Goal: Navigation & Orientation: Find specific page/section

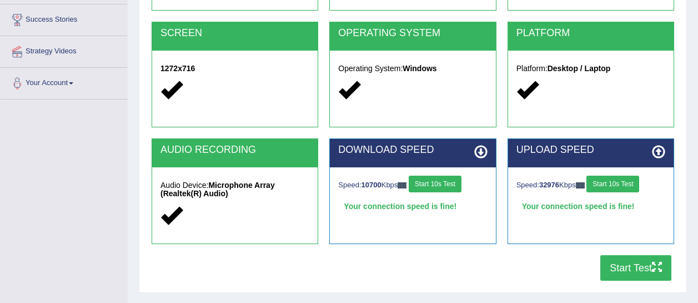
scroll to position [280, 0]
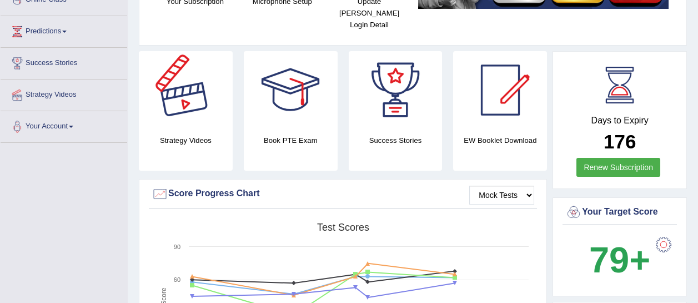
scroll to position [164, 0]
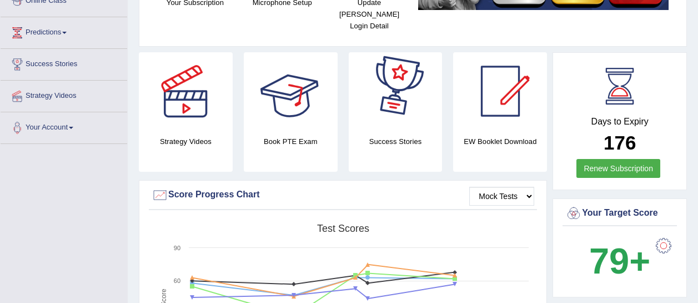
click at [379, 94] on div at bounding box center [395, 91] width 78 height 78
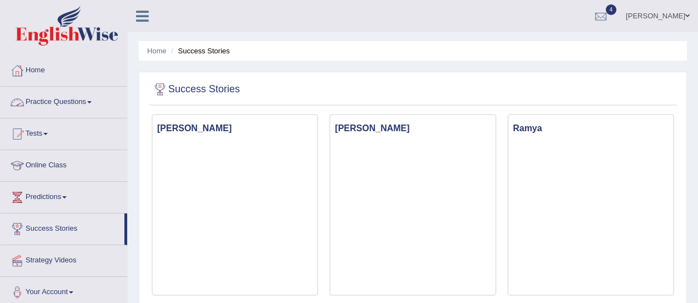
click at [64, 100] on link "Practice Questions" at bounding box center [64, 101] width 127 height 28
